Goal: Task Accomplishment & Management: Manage account settings

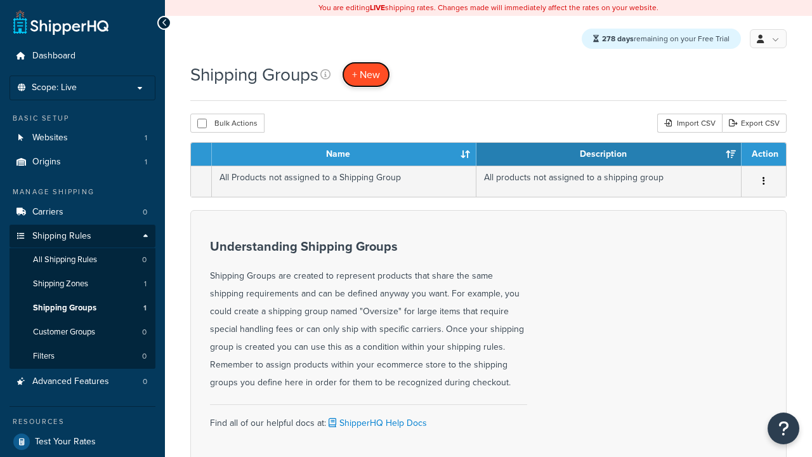
click at [368, 75] on span "+ New" at bounding box center [366, 74] width 28 height 15
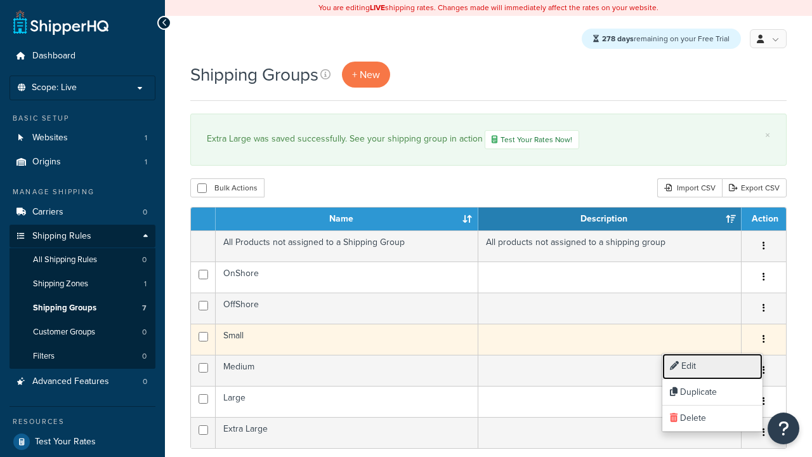
click at [712, 366] on link "Edit" at bounding box center [712, 366] width 100 height 26
